Goal: Information Seeking & Learning: Compare options

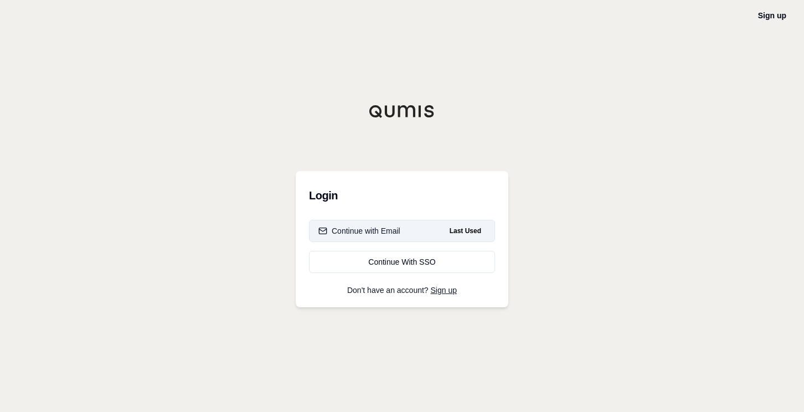
click at [375, 229] on div "Continue with Email" at bounding box center [359, 230] width 82 height 11
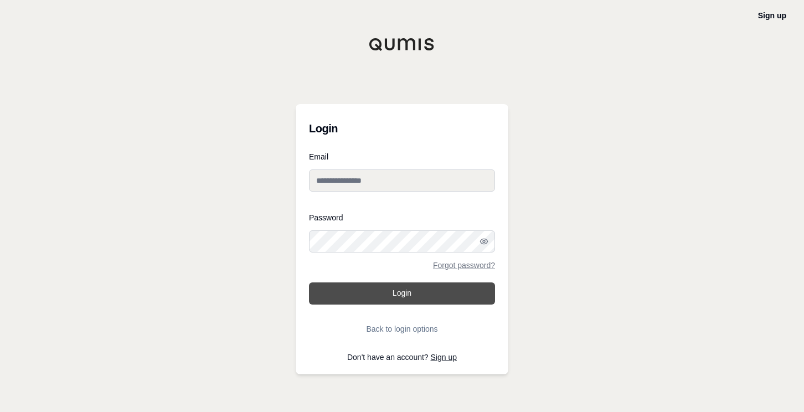
type input "**********"
click at [376, 294] on button "Login" at bounding box center [402, 293] width 186 height 22
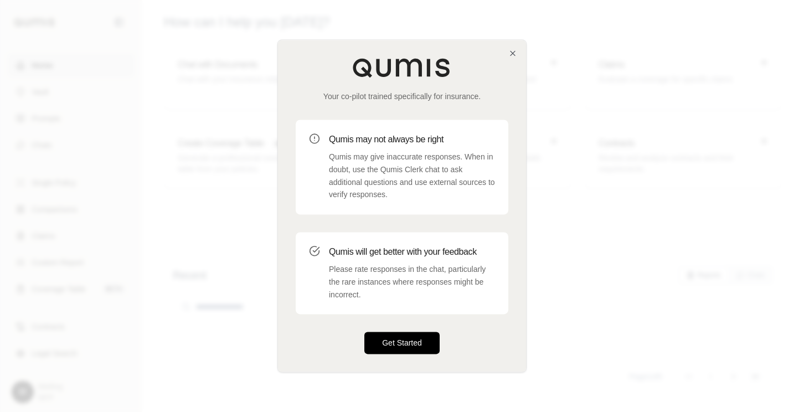
click at [399, 349] on button "Get Started" at bounding box center [401, 343] width 75 height 22
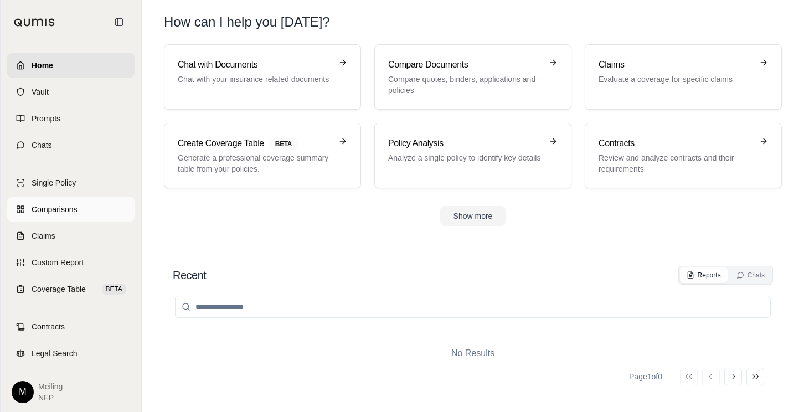
click at [86, 212] on link "Comparisons" at bounding box center [70, 209] width 127 height 24
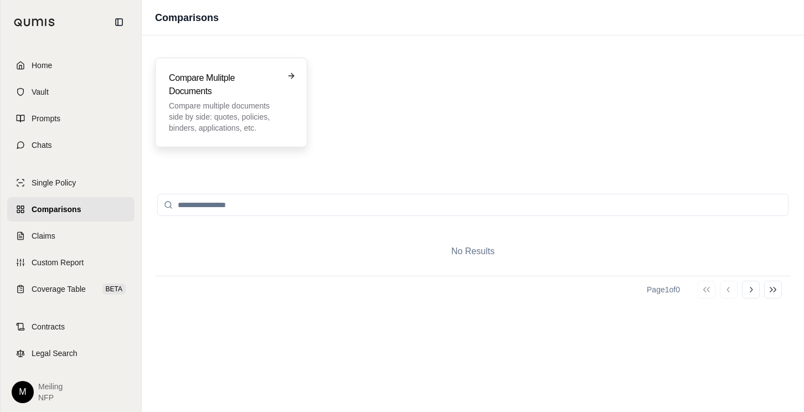
click at [192, 131] on p "Compare multiple documents side by side: quotes, policies, binders, application…" at bounding box center [223, 116] width 109 height 33
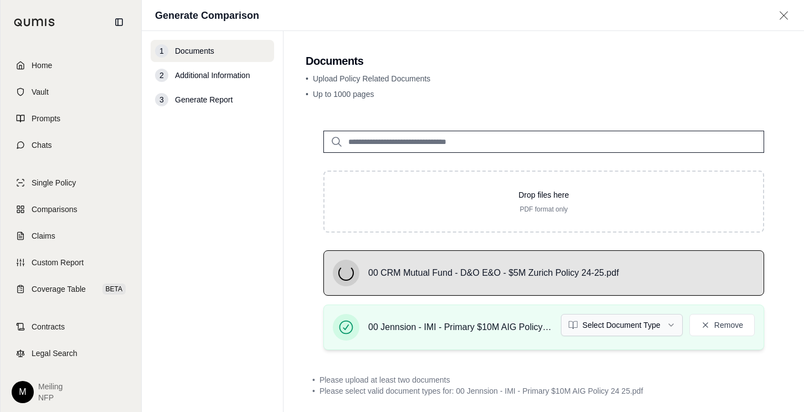
click at [645, 328] on html "Home Vault Prompts Chats Single Policy Comparisons Claims Custom Report Coverag…" at bounding box center [402, 206] width 804 height 412
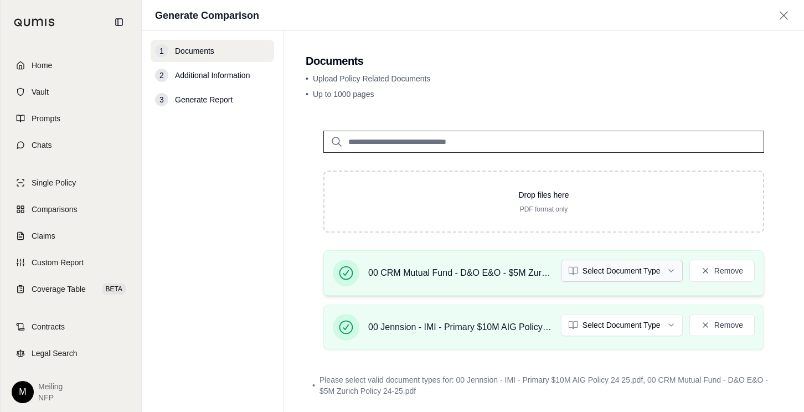
click at [648, 271] on html "Home Vault Prompts Chats Single Policy Comparisons Claims Custom Report Coverag…" at bounding box center [402, 206] width 804 height 412
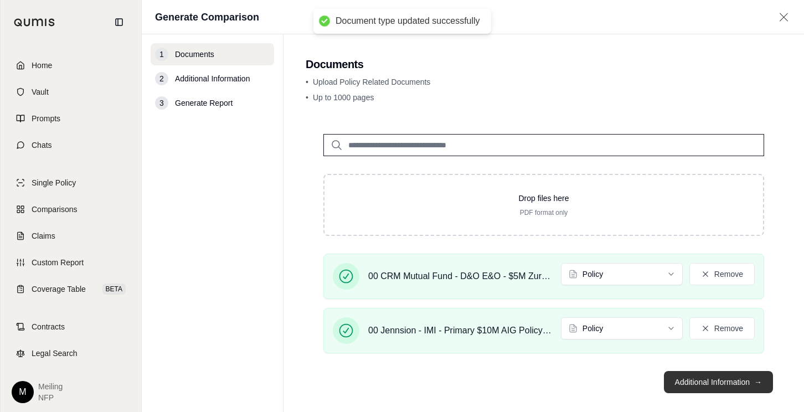
click at [721, 372] on button "Additional Information →" at bounding box center [718, 382] width 109 height 22
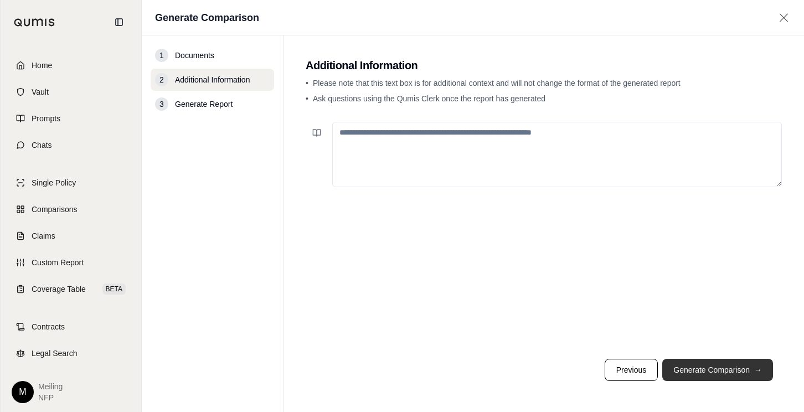
click at [715, 368] on button "Generate Comparison →" at bounding box center [717, 370] width 111 height 22
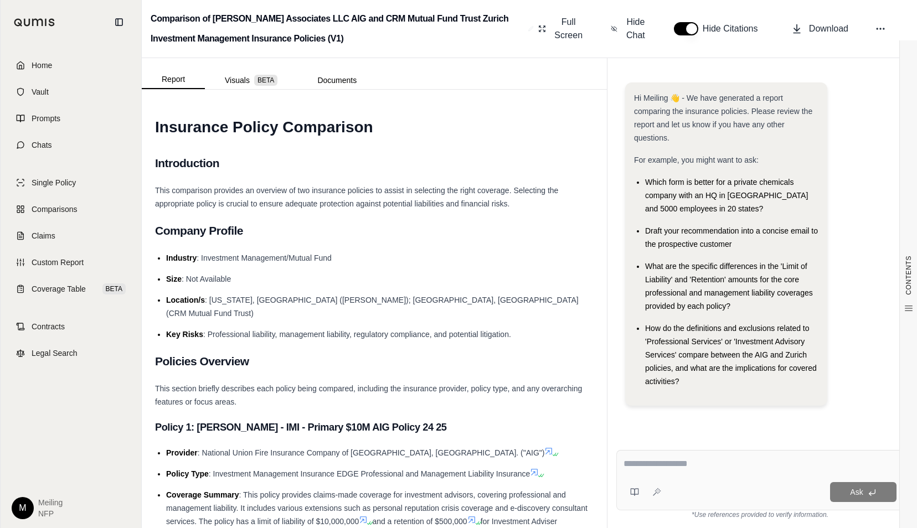
click at [672, 411] on textarea at bounding box center [759, 463] width 273 height 13
drag, startPoint x: 710, startPoint y: 466, endPoint x: 621, endPoint y: 469, distance: 88.7
click at [621, 411] on div "**********" at bounding box center [759, 480] width 287 height 60
paste textarea "**********"
click at [623, 411] on textarea "**********" at bounding box center [759, 457] width 273 height 27
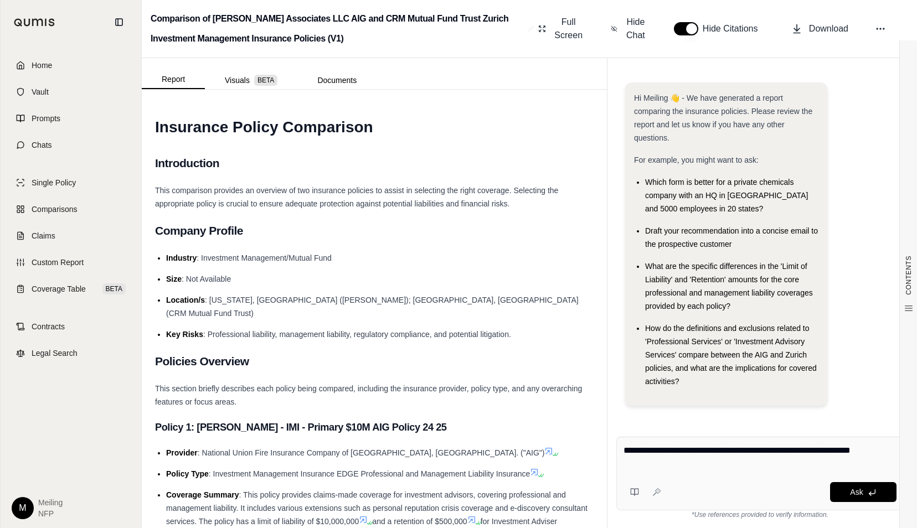
click at [745, 411] on textarea "**********" at bounding box center [759, 457] width 273 height 27
click at [679, 411] on textarea "**********" at bounding box center [759, 457] width 273 height 27
click at [803, 411] on textarea "**********" at bounding box center [759, 457] width 273 height 27
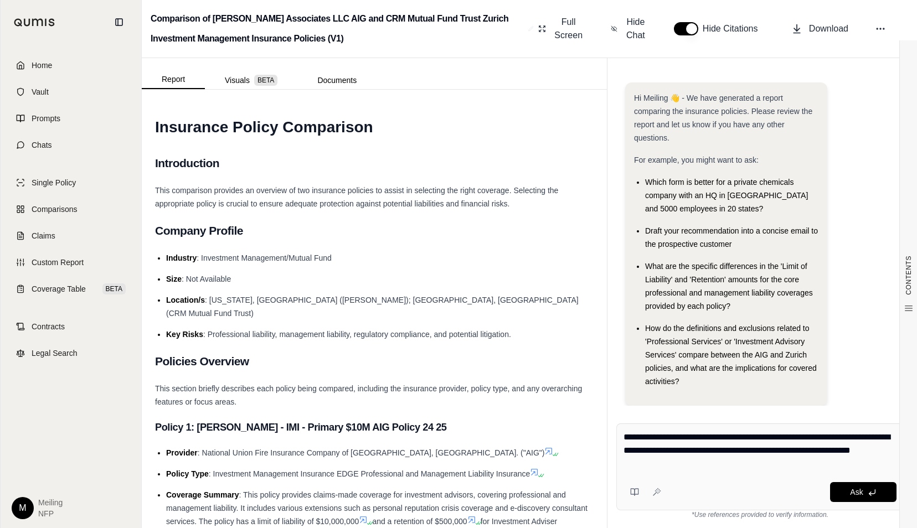
type textarea "**********"
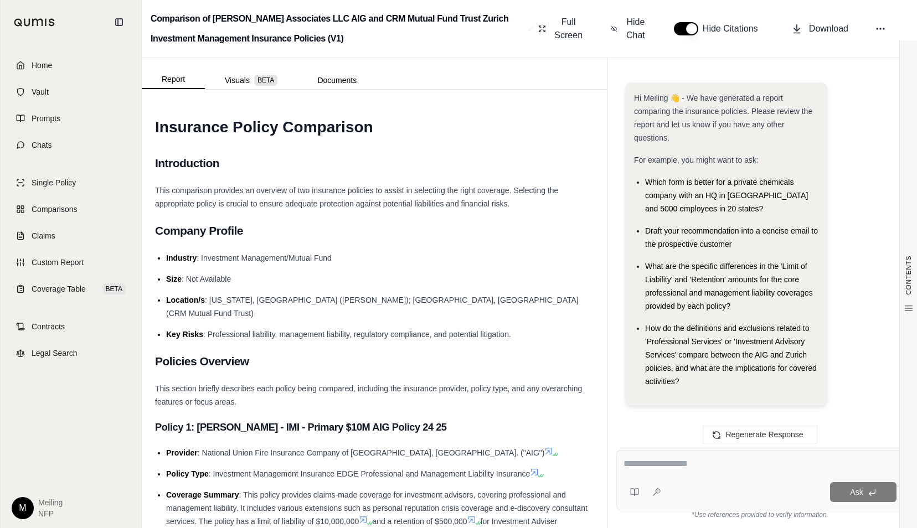
scroll to position [2317, 0]
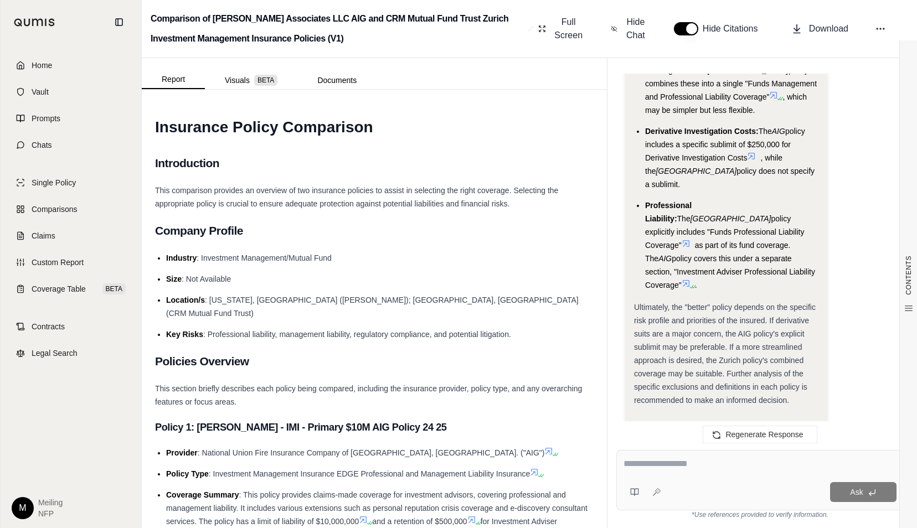
click at [803, 240] on li "Professional Liability: The Zurich policy explicitly includes "Funds Profession…" at bounding box center [731, 245] width 173 height 93
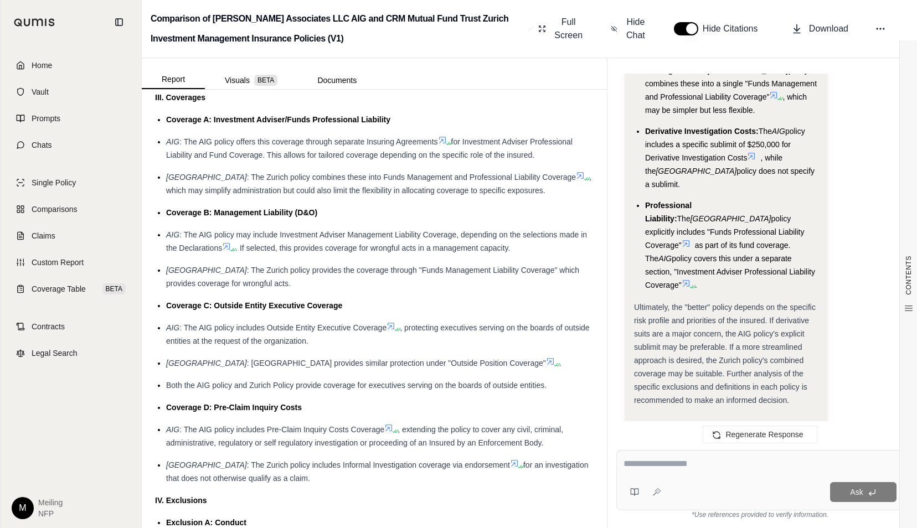
scroll to position [1273, 0]
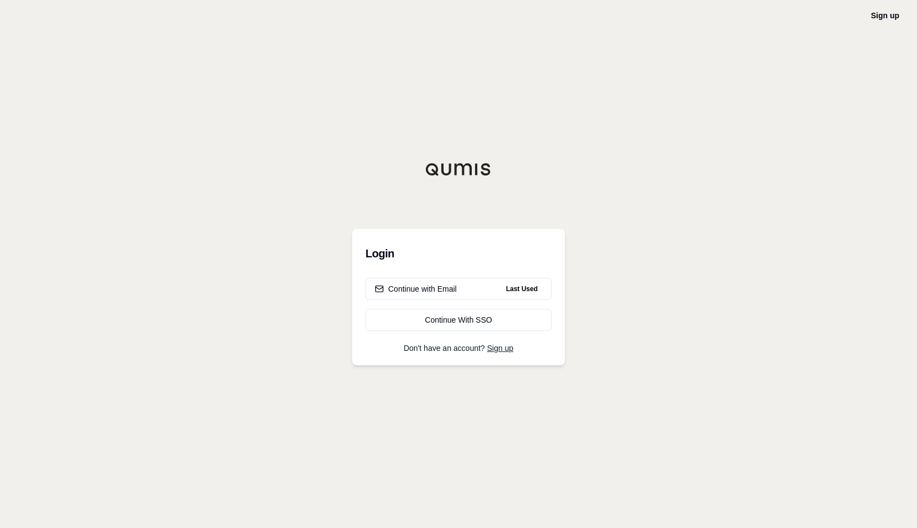
click at [690, 274] on div "Sign up Login Continue with Email Last Used Continue With SSO Don't have an acc…" at bounding box center [458, 264] width 917 height 528
click at [420, 287] on div "Continue with Email" at bounding box center [416, 288] width 82 height 11
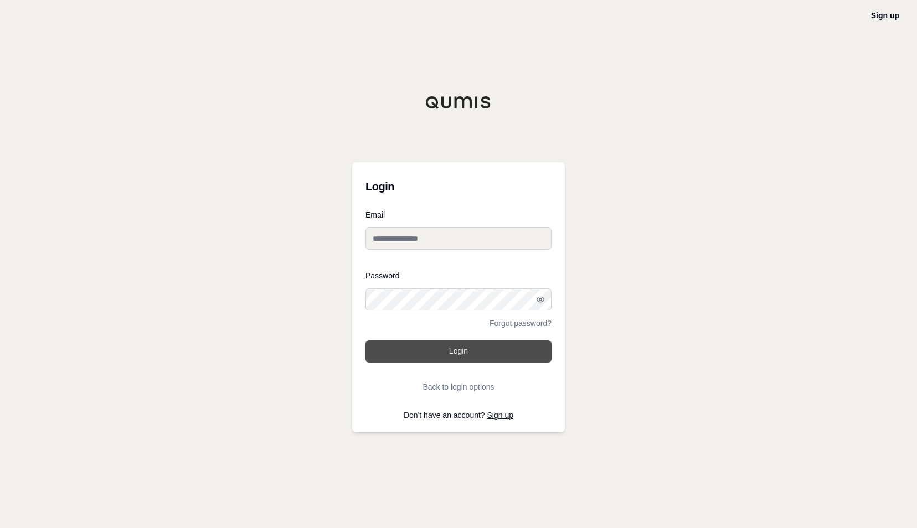
type input "**********"
click at [471, 345] on button "Login" at bounding box center [458, 351] width 186 height 22
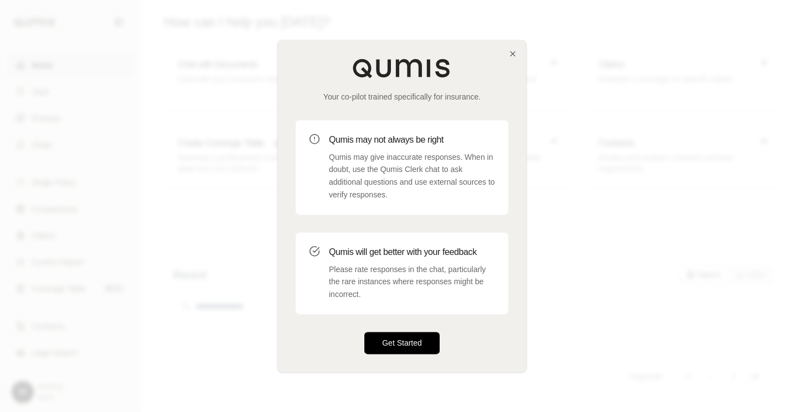
click at [404, 344] on button "Get Started" at bounding box center [401, 343] width 75 height 22
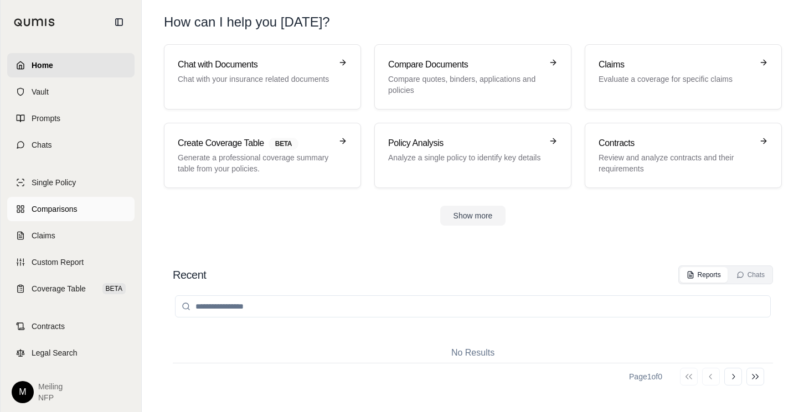
click at [50, 201] on link "Comparisons" at bounding box center [70, 209] width 127 height 24
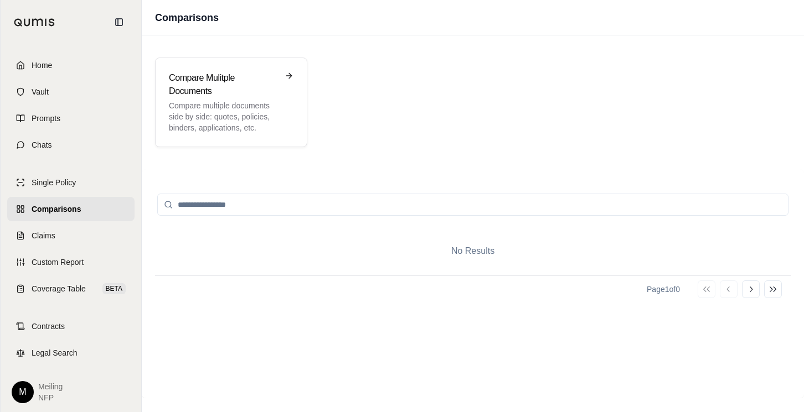
click at [44, 204] on span "Comparisons" at bounding box center [56, 209] width 49 height 11
click at [42, 175] on link "Single Policy" at bounding box center [70, 182] width 127 height 24
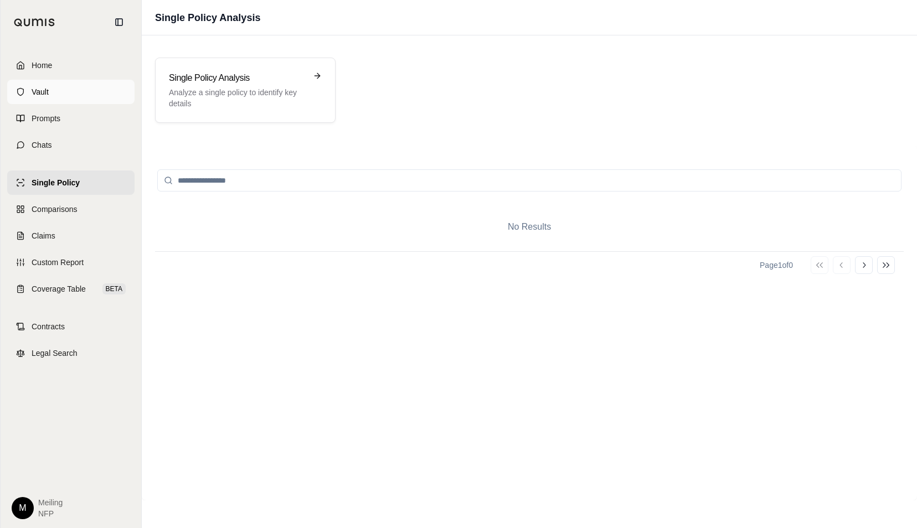
click at [33, 90] on span "Vault" at bounding box center [40, 91] width 17 height 11
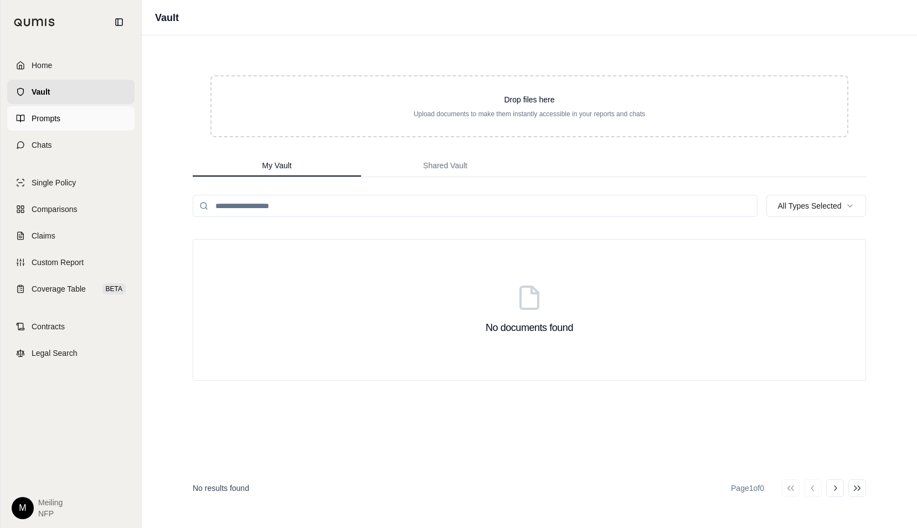
click at [61, 122] on link "Prompts" at bounding box center [70, 118] width 127 height 24
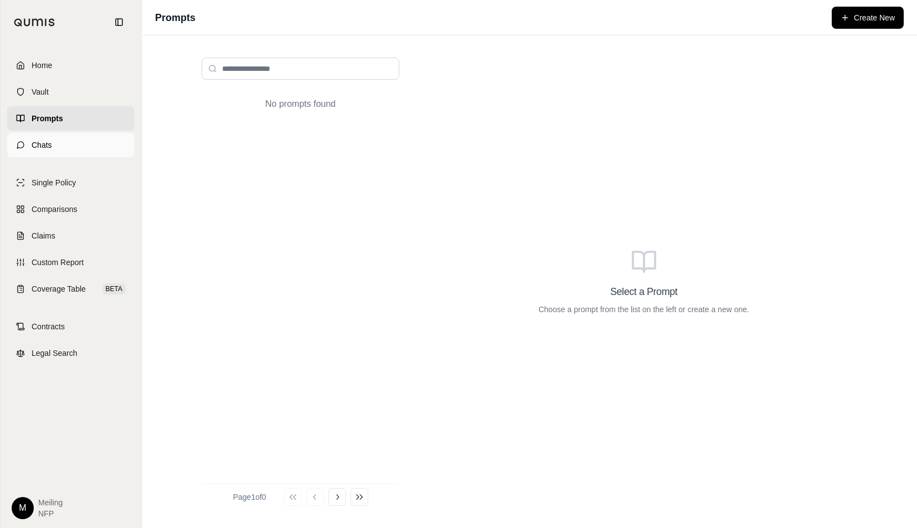
click at [51, 146] on span "Chats" at bounding box center [42, 144] width 20 height 11
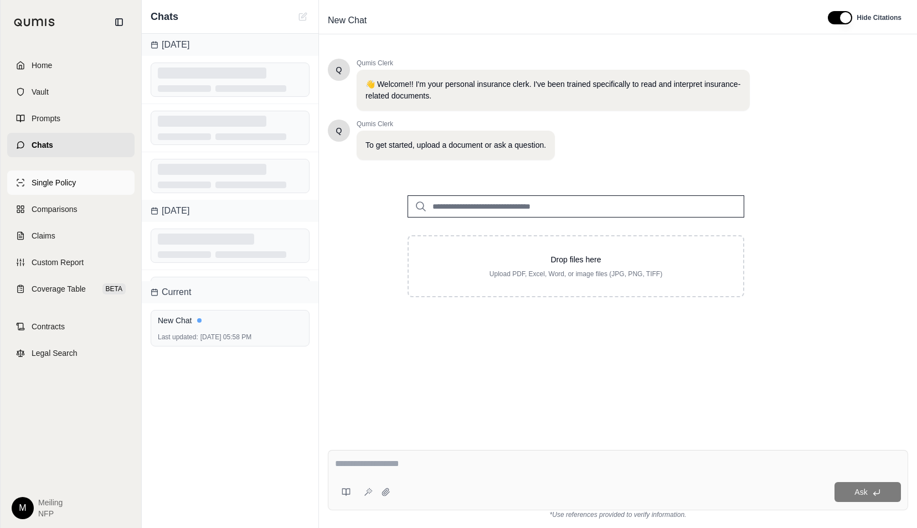
click at [65, 188] on link "Single Policy" at bounding box center [70, 182] width 127 height 24
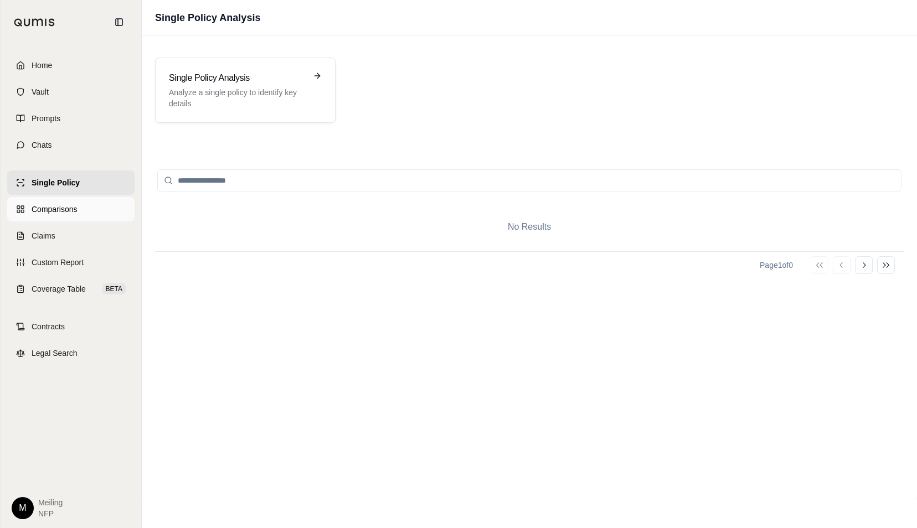
click at [71, 214] on span "Comparisons" at bounding box center [54, 209] width 45 height 11
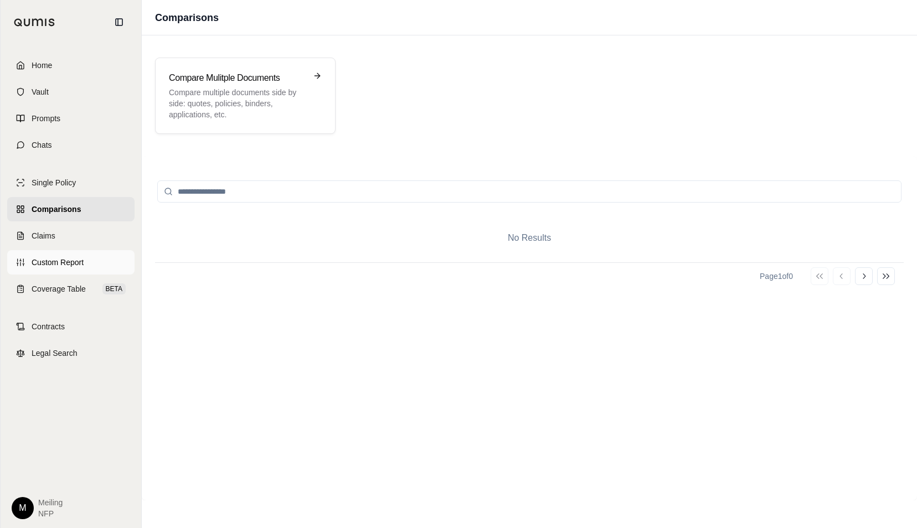
click at [64, 263] on span "Custom Report" at bounding box center [58, 262] width 52 height 11
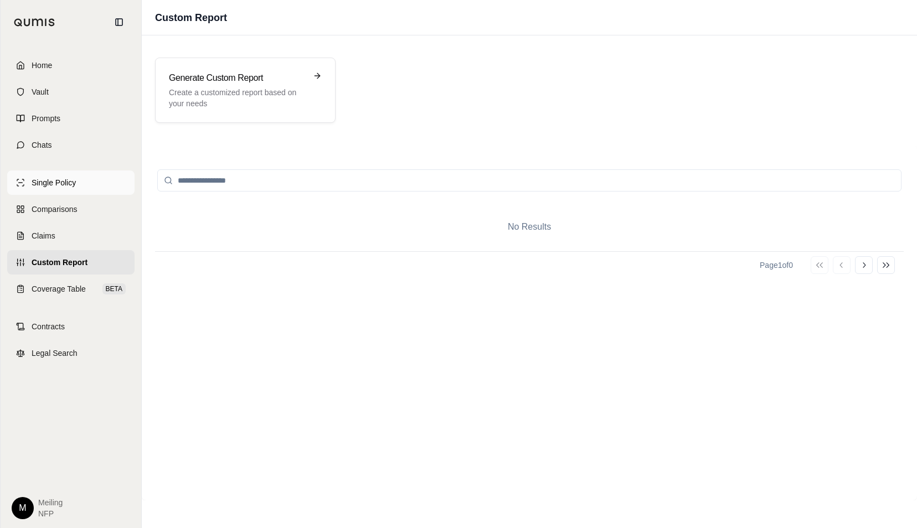
click at [56, 184] on span "Single Policy" at bounding box center [54, 182] width 44 height 11
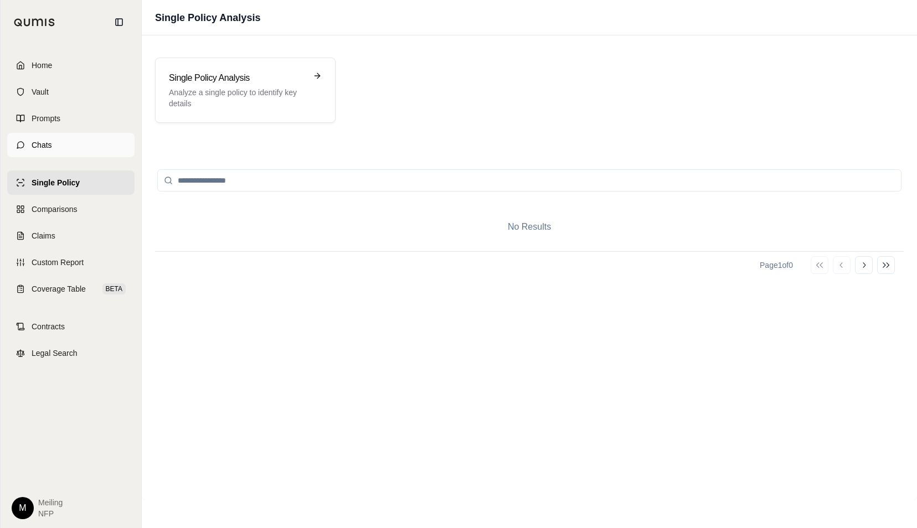
click at [51, 143] on link "Chats" at bounding box center [70, 145] width 127 height 24
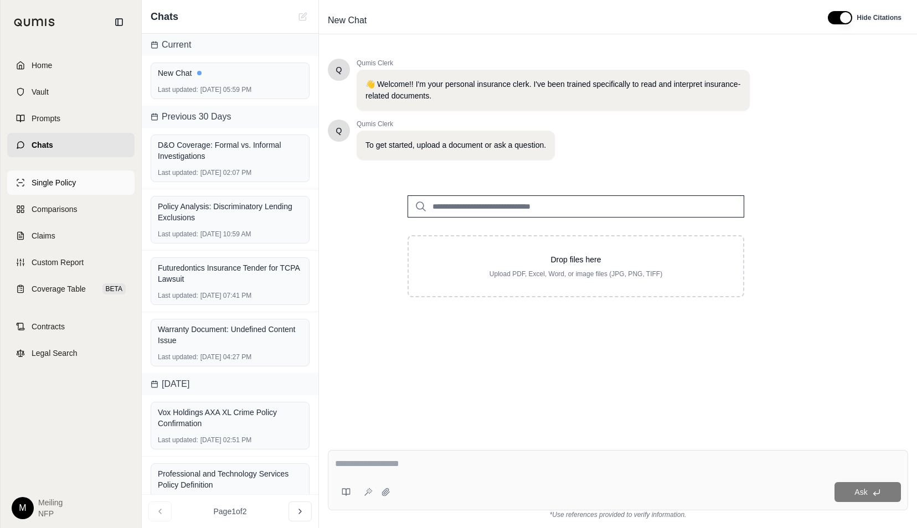
click at [52, 182] on span "Single Policy" at bounding box center [54, 182] width 44 height 11
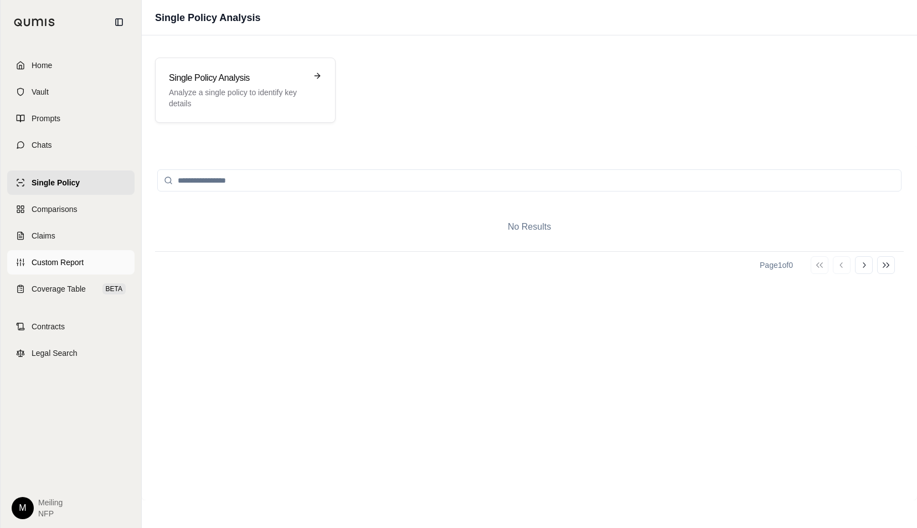
click at [55, 263] on span "Custom Report" at bounding box center [58, 262] width 52 height 11
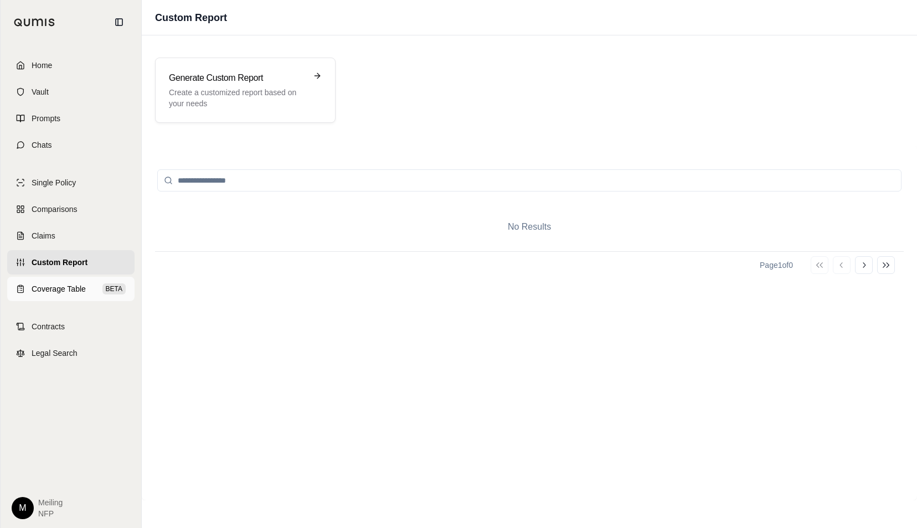
click at [54, 289] on span "Coverage Table" at bounding box center [59, 288] width 54 height 11
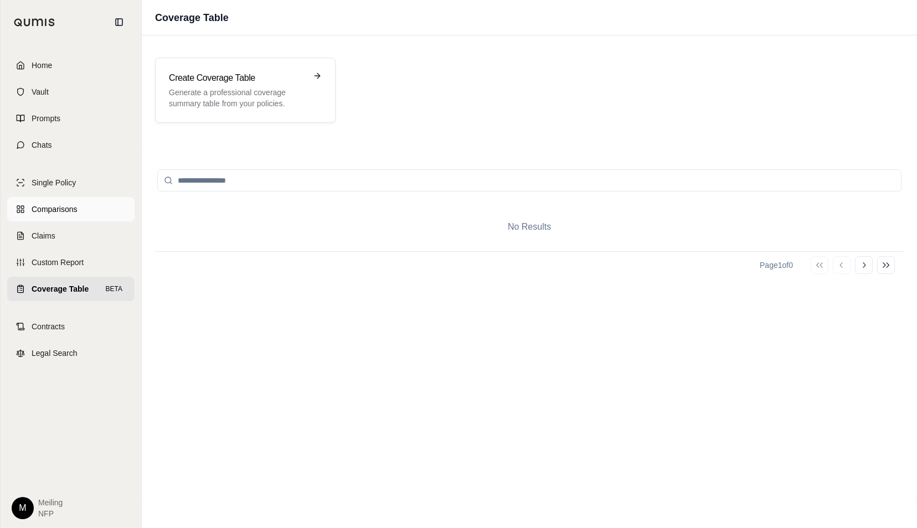
click at [49, 211] on span "Comparisons" at bounding box center [54, 209] width 45 height 11
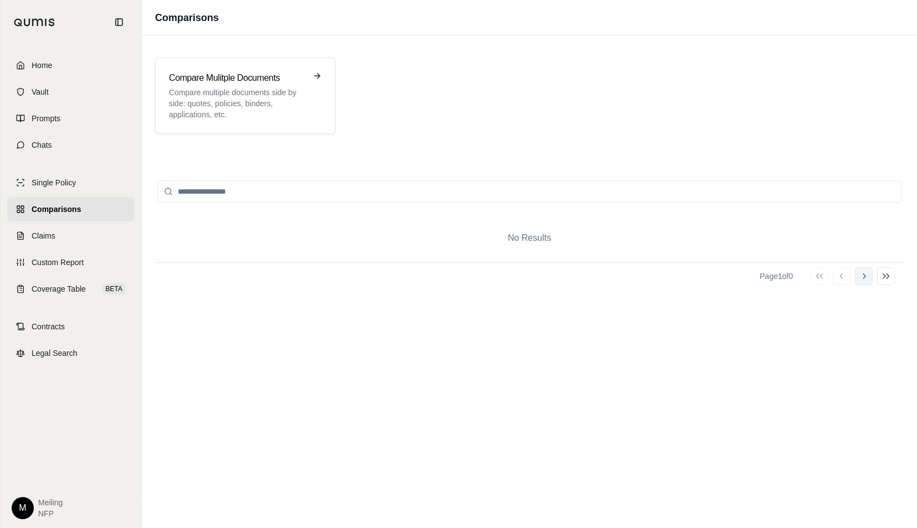
click at [868, 276] on button "Go to next page" at bounding box center [864, 276] width 18 height 18
click at [867, 276] on icon at bounding box center [863, 276] width 9 height 9
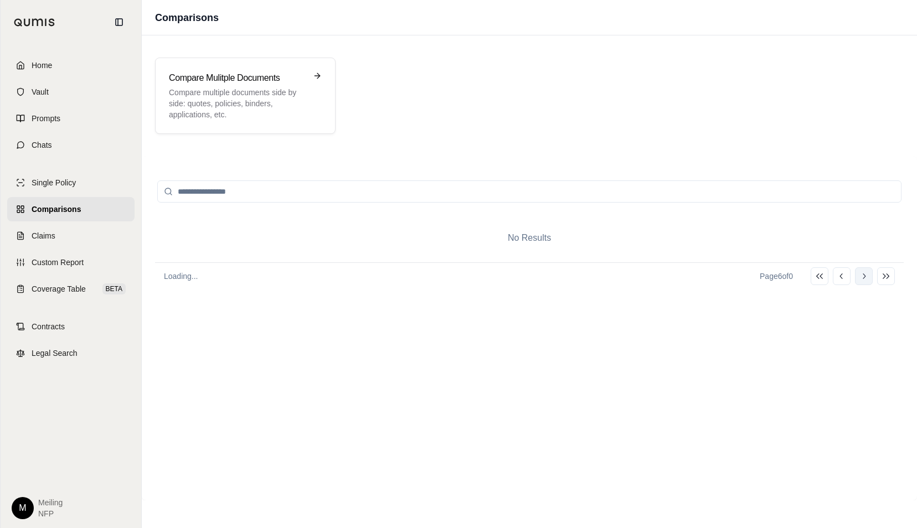
click at [867, 276] on icon at bounding box center [863, 276] width 9 height 9
click at [263, 189] on input "search" at bounding box center [529, 191] width 744 height 22
click at [58, 58] on link "Home" at bounding box center [70, 65] width 127 height 24
